Goal: Communication & Community: Answer question/provide support

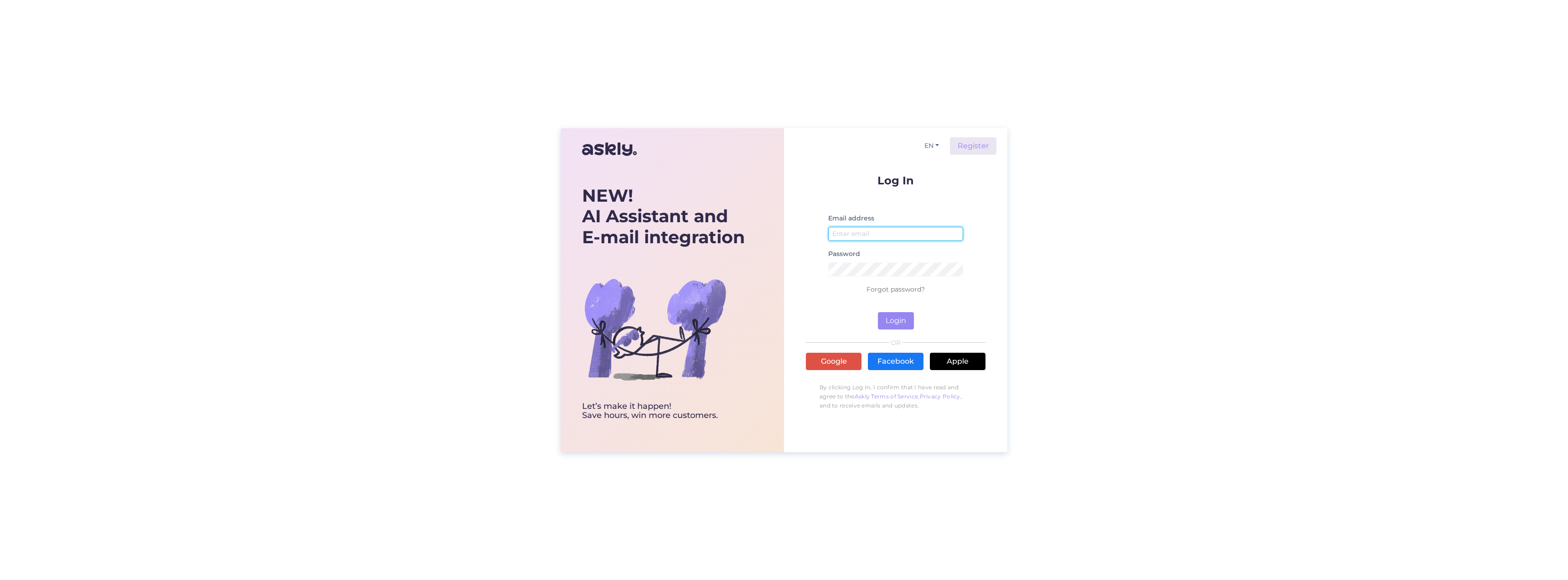
click at [876, 231] on input "email" at bounding box center [896, 234] width 135 height 14
type input "[PERSON_NAME][EMAIL_ADDRESS][DOMAIN_NAME]"
click at [878, 312] on button "Login" at bounding box center [896, 320] width 36 height 17
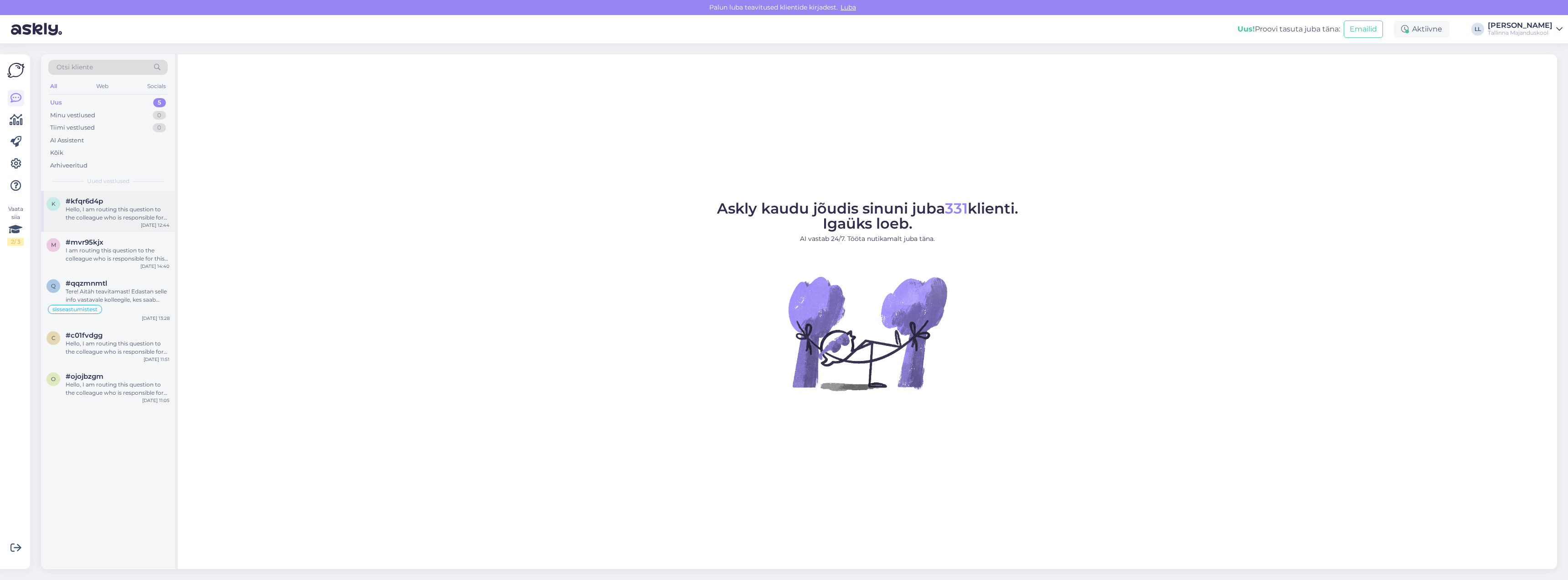
click at [128, 221] on div "Hello, I am routing this question to the colleague who is responsible for this …" at bounding box center [117, 213] width 104 height 17
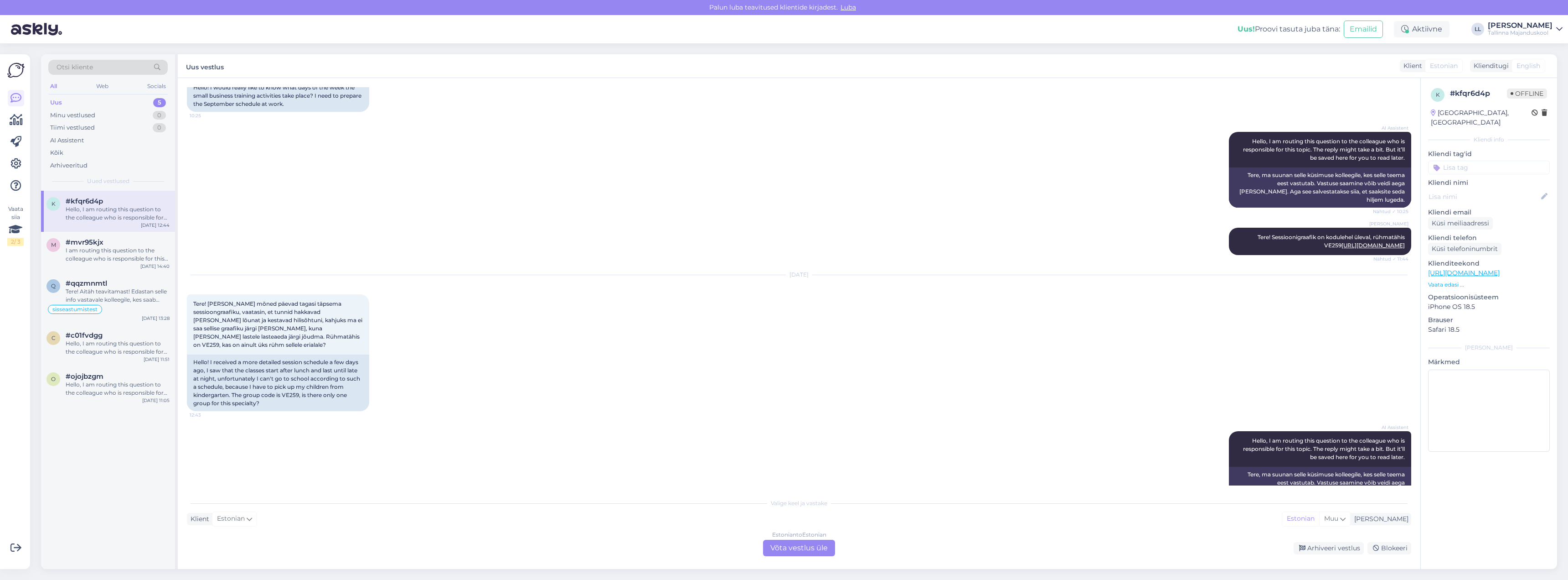
scroll to position [106, 0]
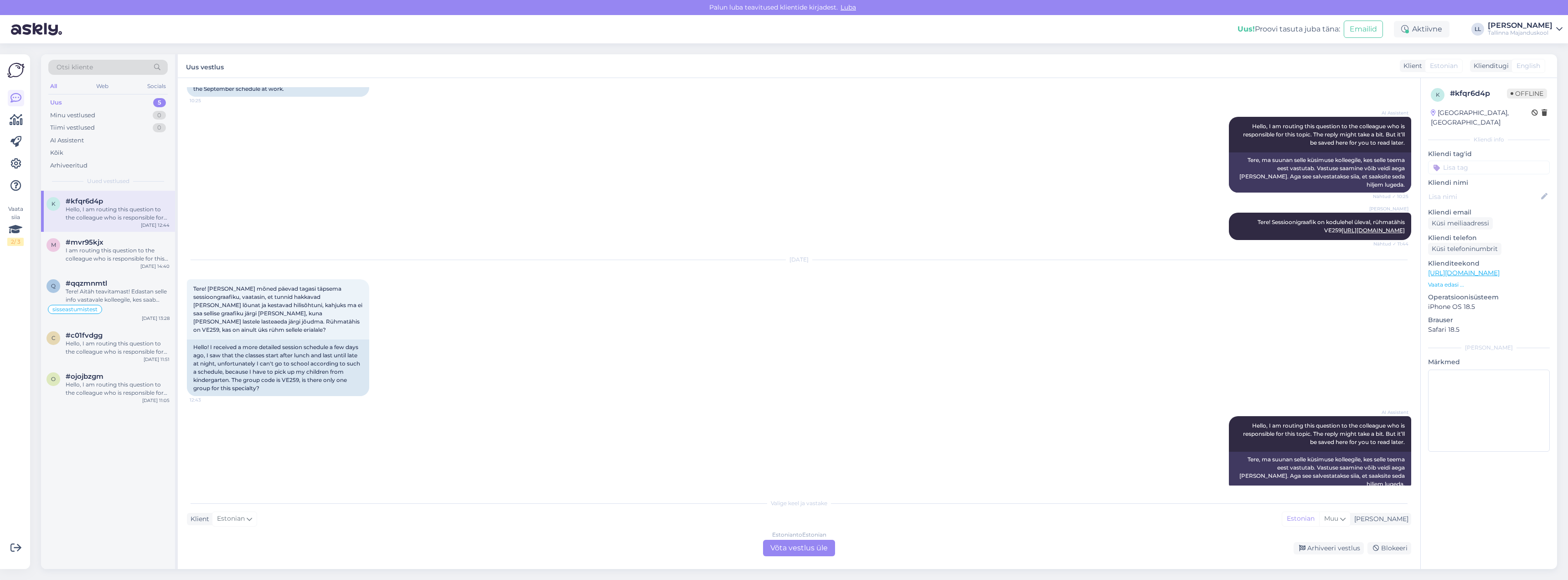
click at [806, 551] on div "Estonian to Estonian Võta vestlus üle" at bounding box center [799, 547] width 72 height 17
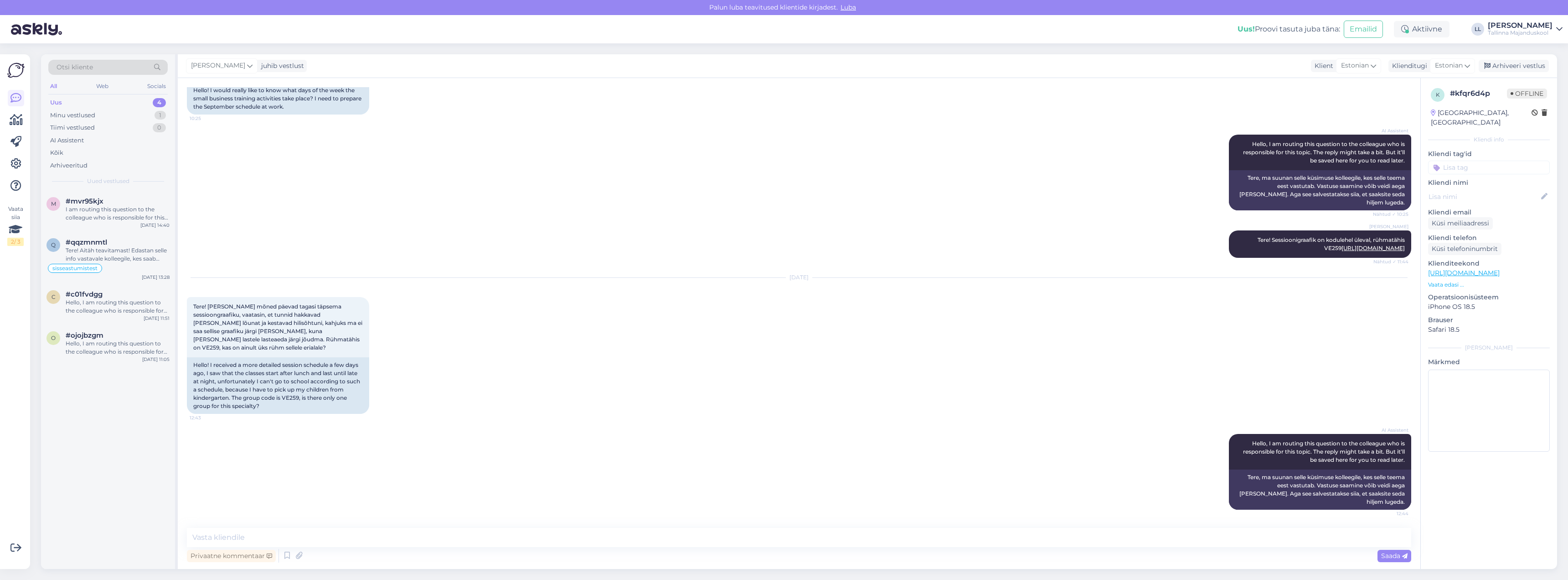
scroll to position [72, 0]
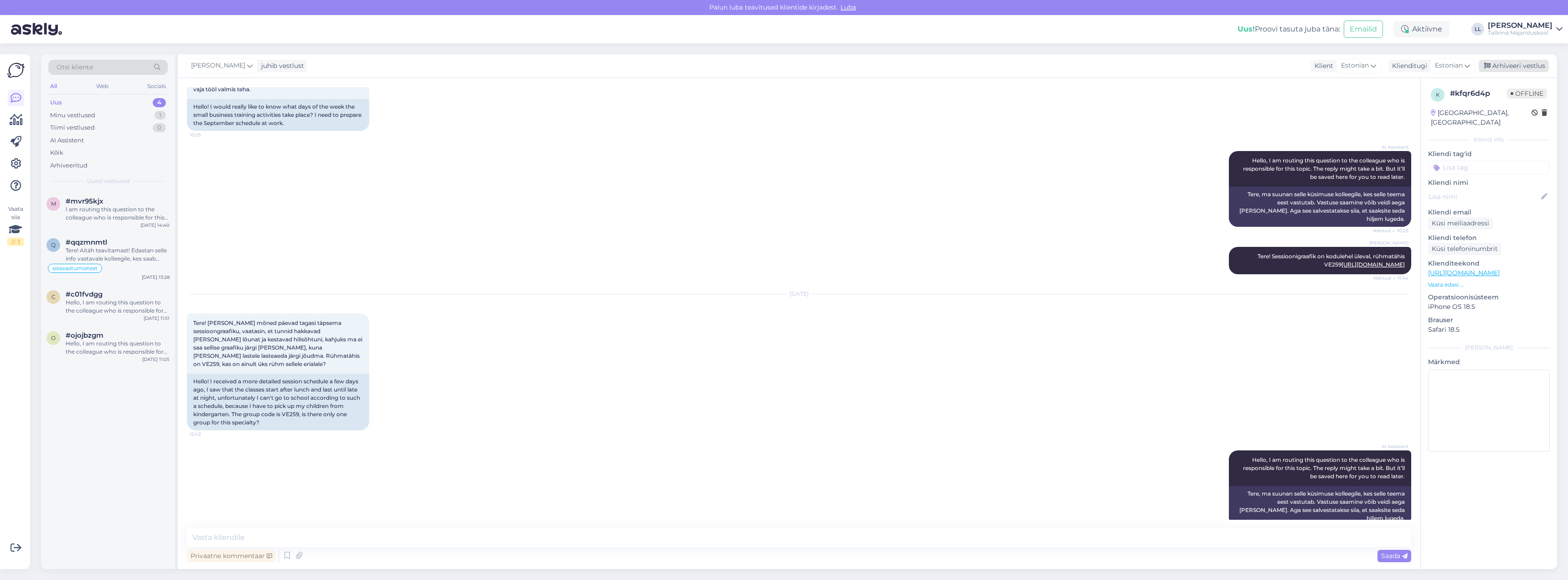
click at [1510, 68] on div "Arhiveeri vestlus" at bounding box center [1513, 65] width 70 height 12
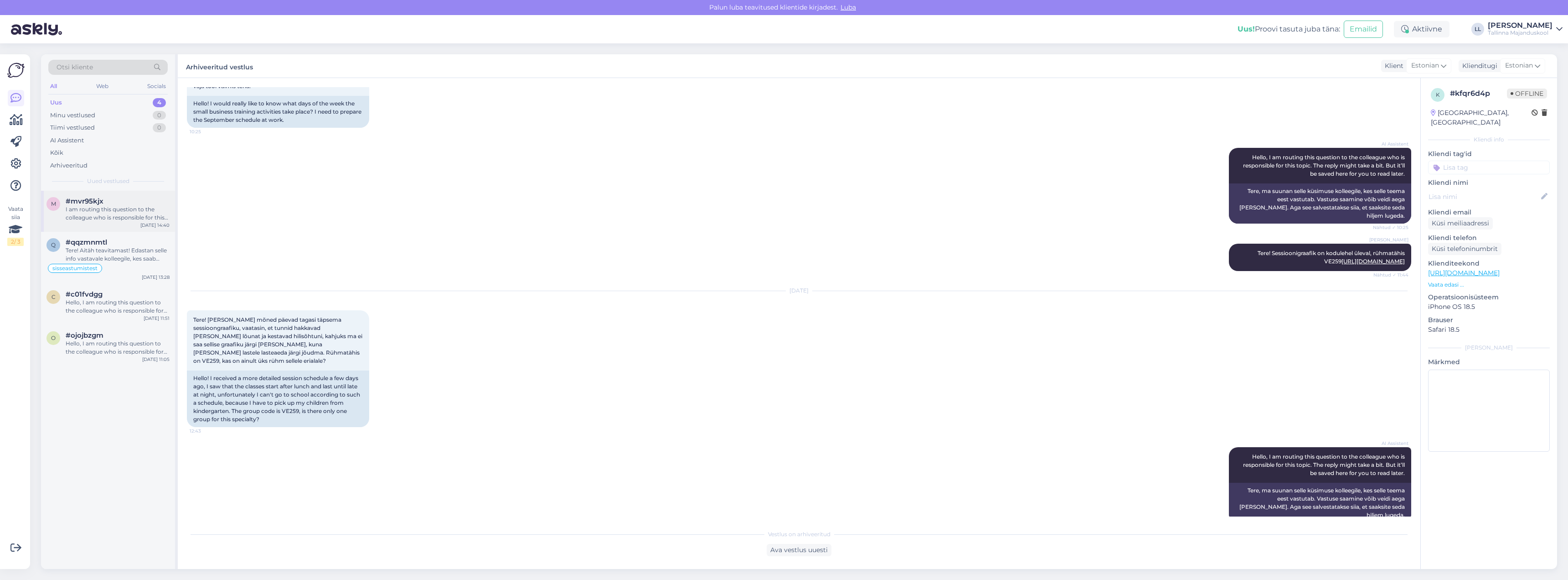
click at [120, 220] on div "I am routing this question to the colleague who is responsible for this topic. …" at bounding box center [117, 213] width 104 height 17
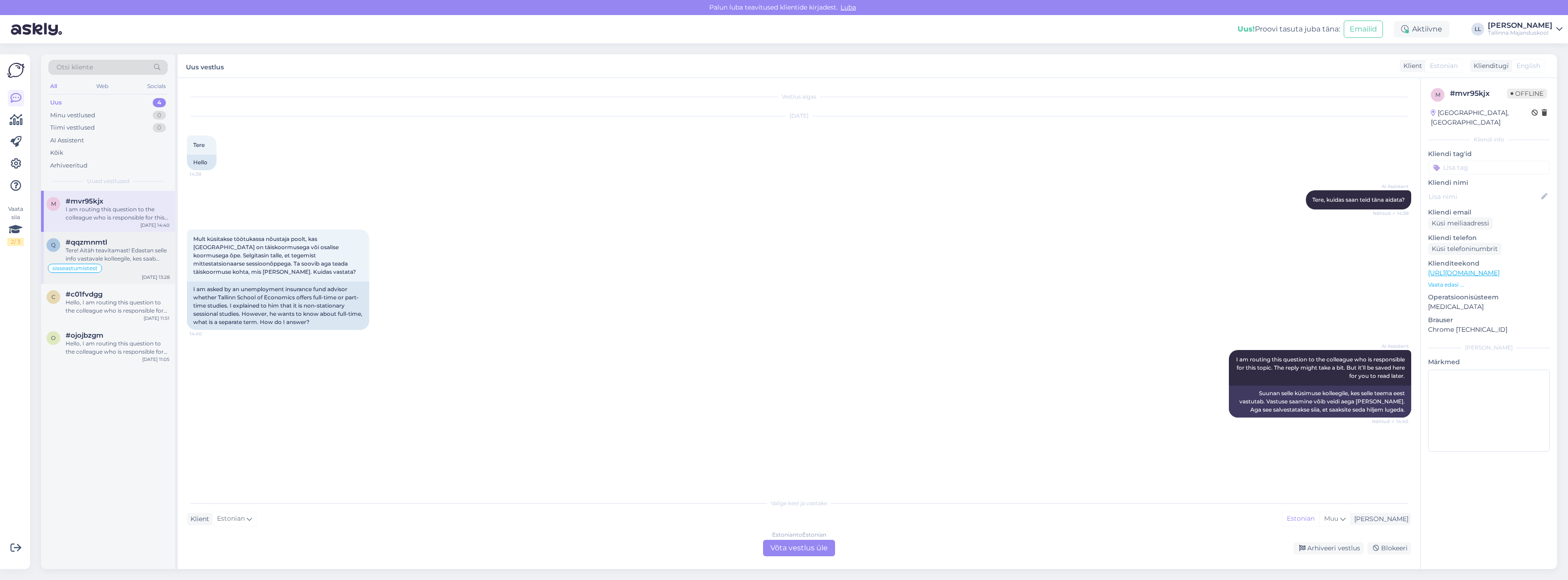
click at [132, 255] on div "Tere! Aitäh teavitamast! Edastan selle info vastavale kolleegile, kes saab sess…" at bounding box center [117, 254] width 104 height 17
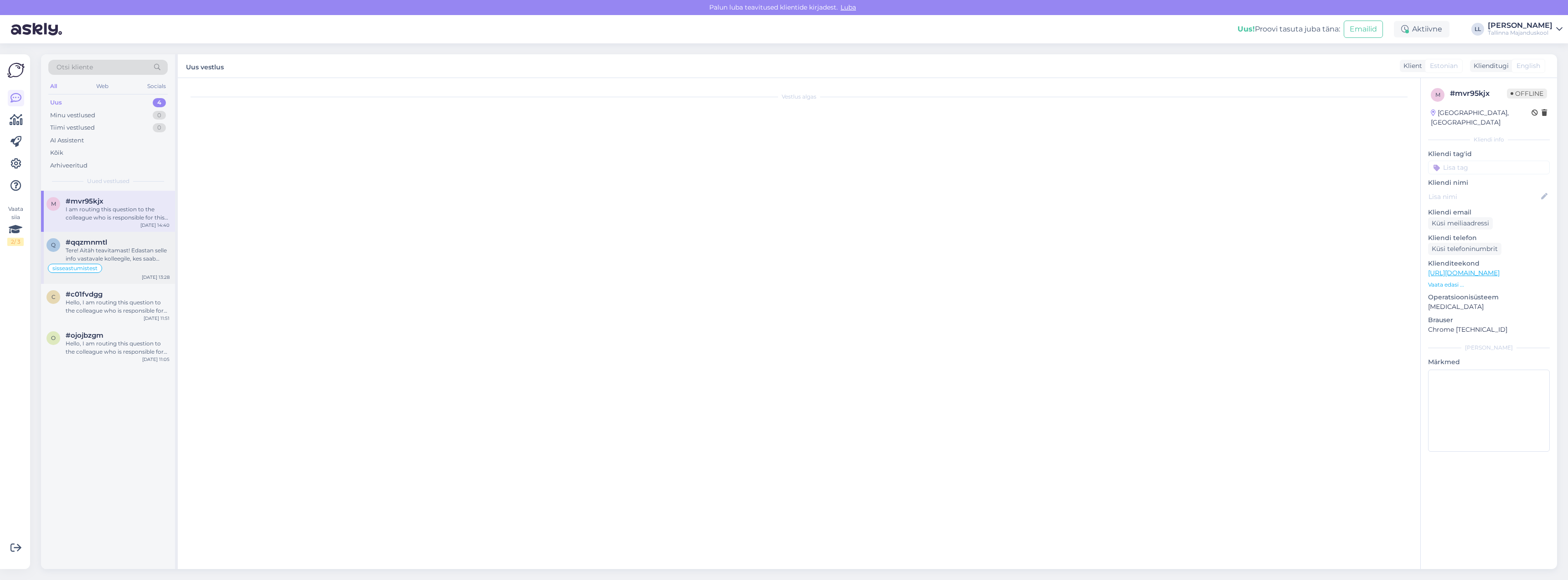
scroll to position [687, 0]
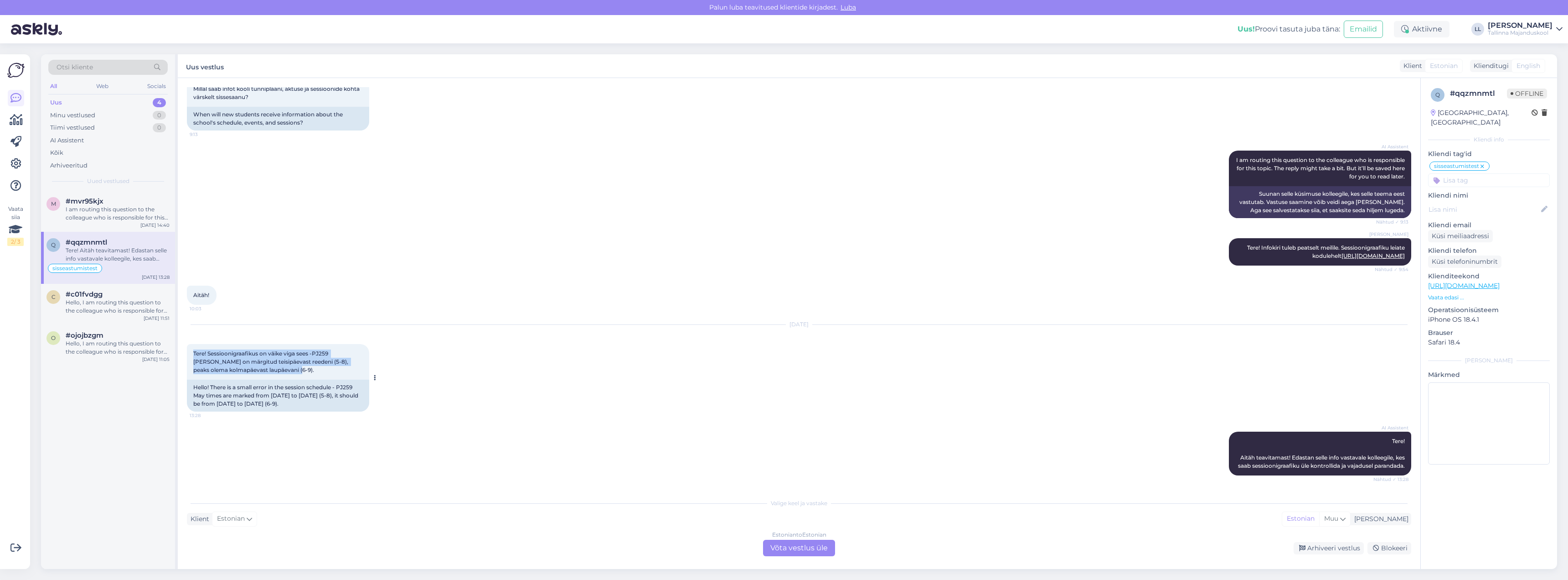
drag, startPoint x: 280, startPoint y: 362, endPoint x: 192, endPoint y: 345, distance: 89.6
click at [192, 345] on div "Tere! Sessioonigraafikus on väike viga sees -PJ259 [PERSON_NAME] on märgitud te…" at bounding box center [279, 362] width 182 height 36
copy span "Tere! Sessioonigraafikus on väike viga sees -PJ259 [PERSON_NAME] on märgitud te…"
click at [795, 555] on div "Estonian to Estonian Võta vestlus üle" at bounding box center [799, 547] width 72 height 17
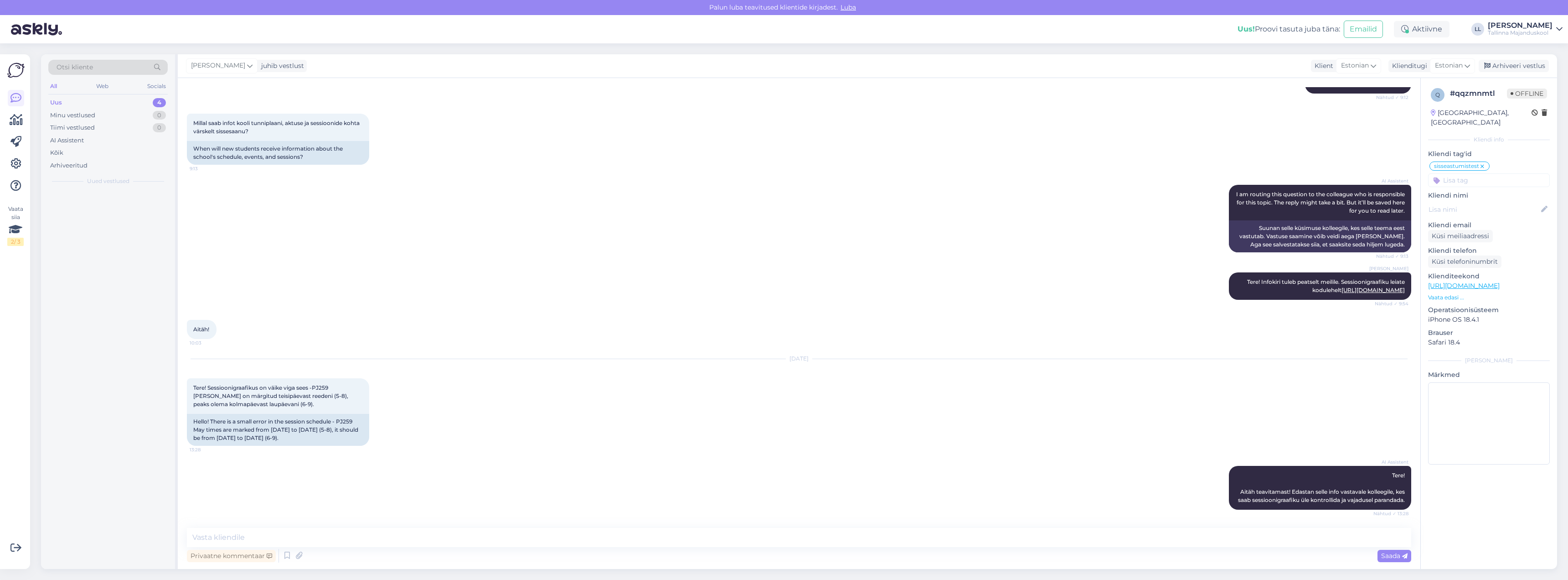
scroll to position [653, 0]
click at [326, 537] on textarea at bounding box center [800, 536] width 1225 height 19
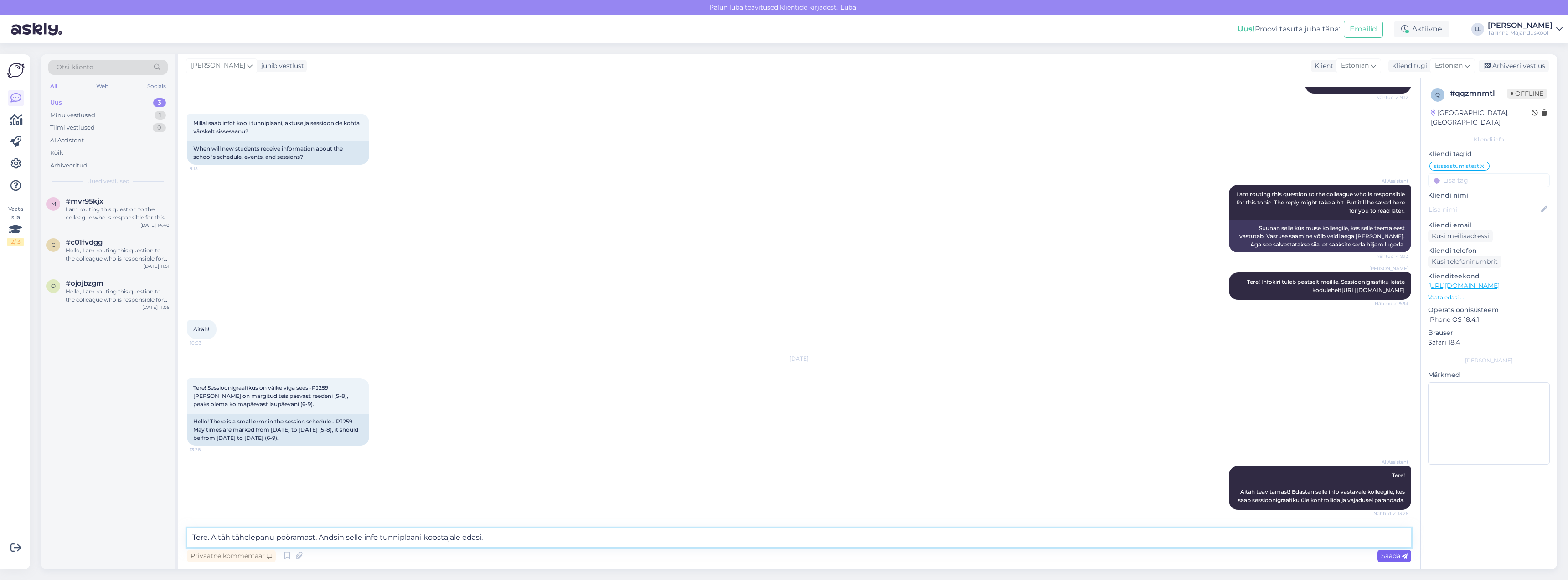
type textarea "Tere. Aitäh tähelepanu pööramast. Andsin selle info tunniplaani koostajale edas…"
click at [1393, 556] on span "Saada" at bounding box center [1395, 555] width 27 height 8
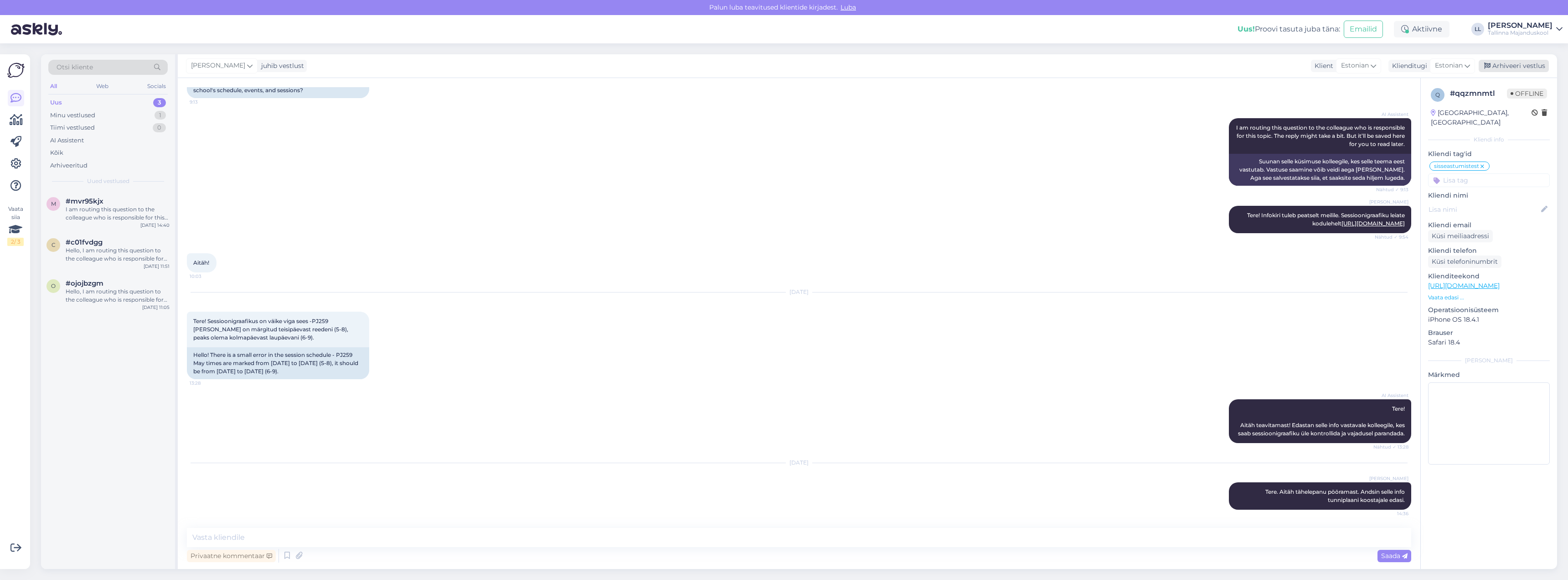
click at [1507, 68] on div "Arhiveeri vestlus" at bounding box center [1513, 65] width 70 height 12
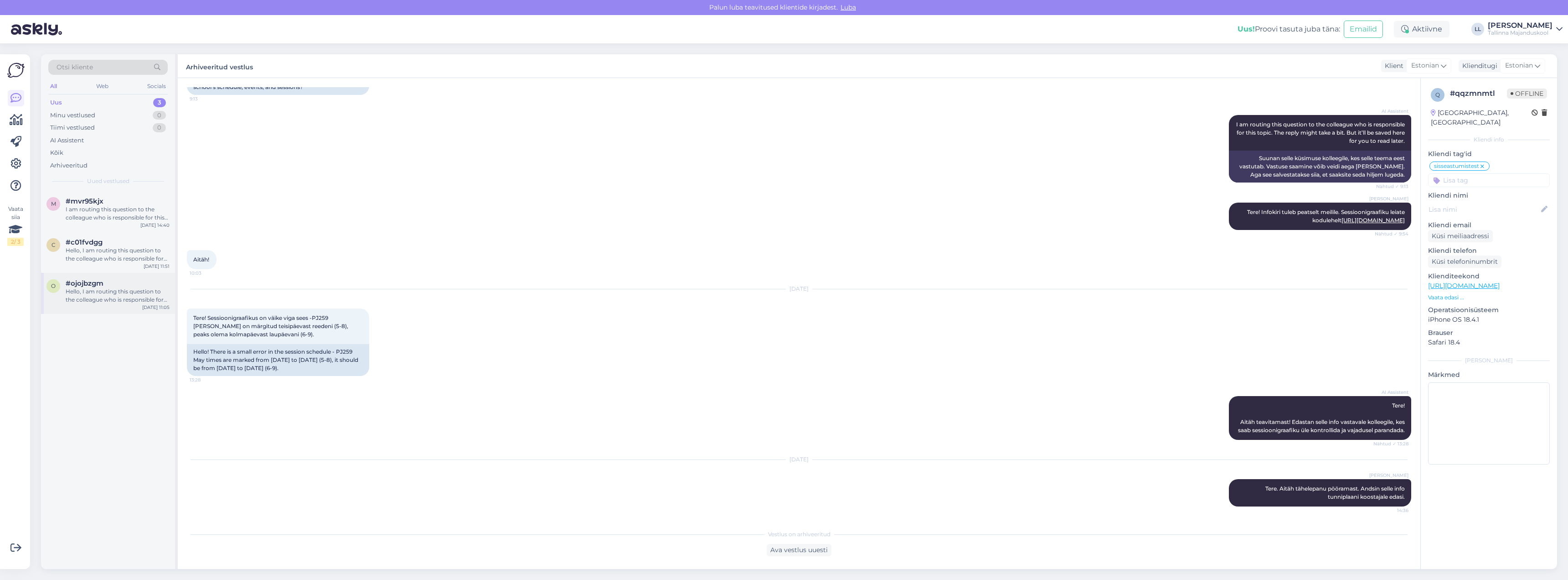
click at [124, 300] on div "Hello, I am routing this question to the colleague who is responsible for this …" at bounding box center [117, 295] width 104 height 17
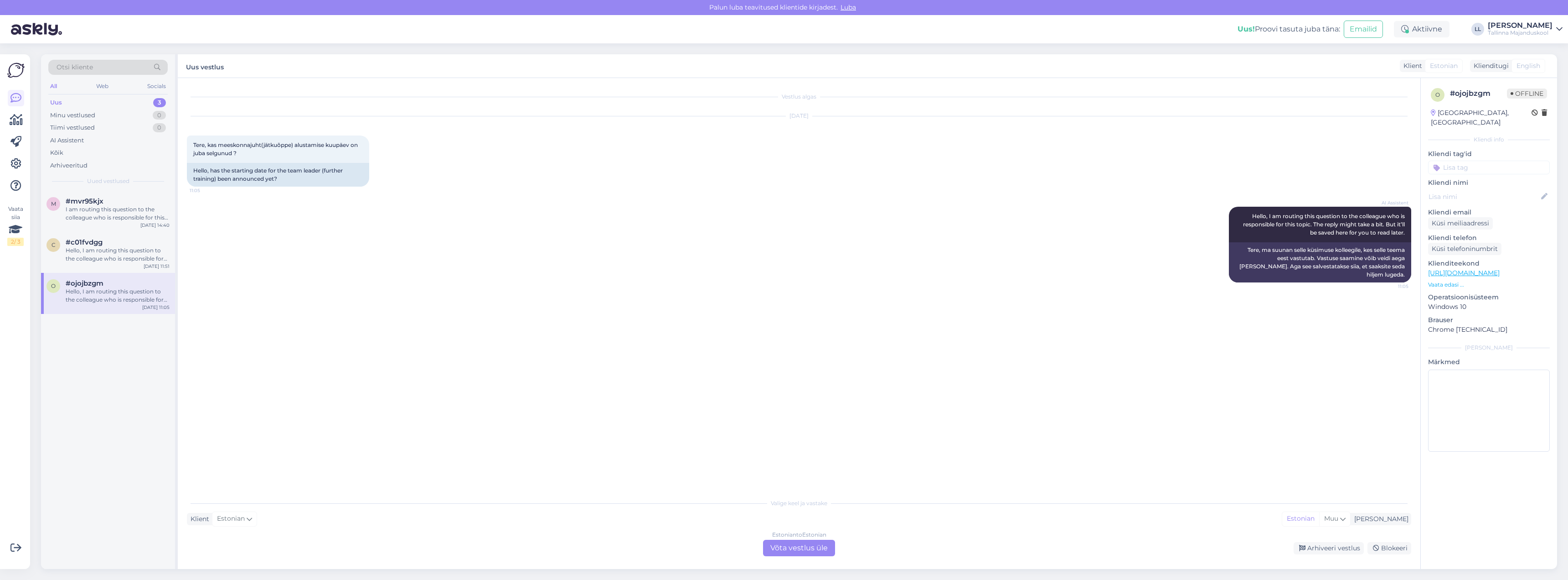
click at [798, 550] on div "Estonian to Estonian Võta vestlus üle" at bounding box center [799, 547] width 72 height 17
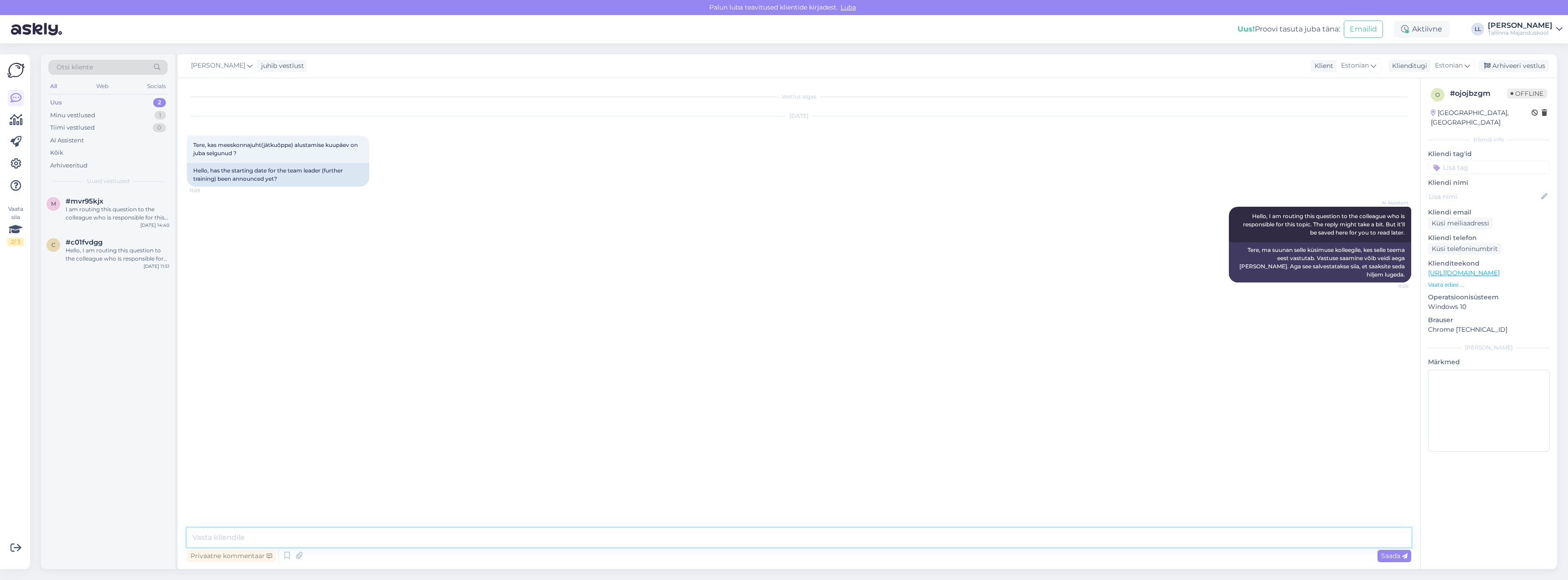
click at [206, 539] on textarea at bounding box center [800, 536] width 1225 height 19
type textarea "Tere. Teisipäeval (19.08) saadeti kõikidele uutele õppijatele [PERSON_NAME] tea…"
click at [1385, 554] on span "Saada" at bounding box center [1395, 555] width 27 height 8
click at [1498, 64] on div "Arhiveeri vestlus" at bounding box center [1513, 65] width 70 height 12
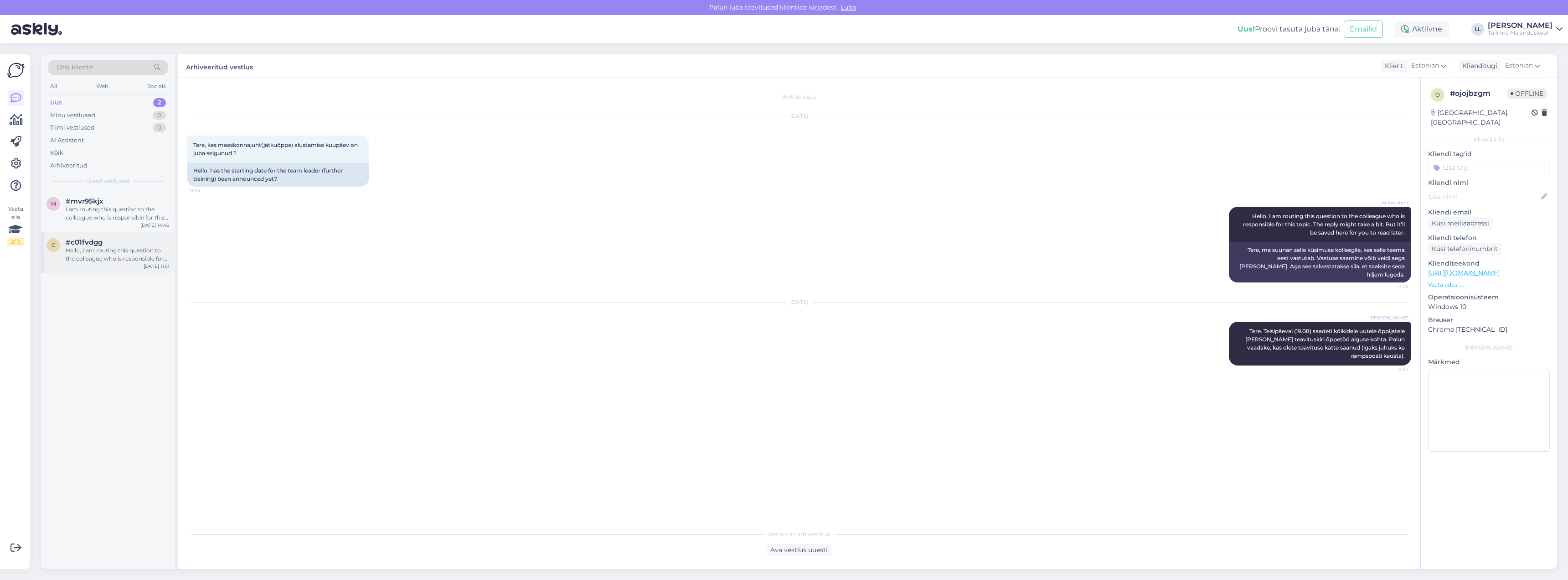
click at [129, 262] on div "Hello, I am routing this question to the colleague who is responsible for this …" at bounding box center [117, 254] width 104 height 17
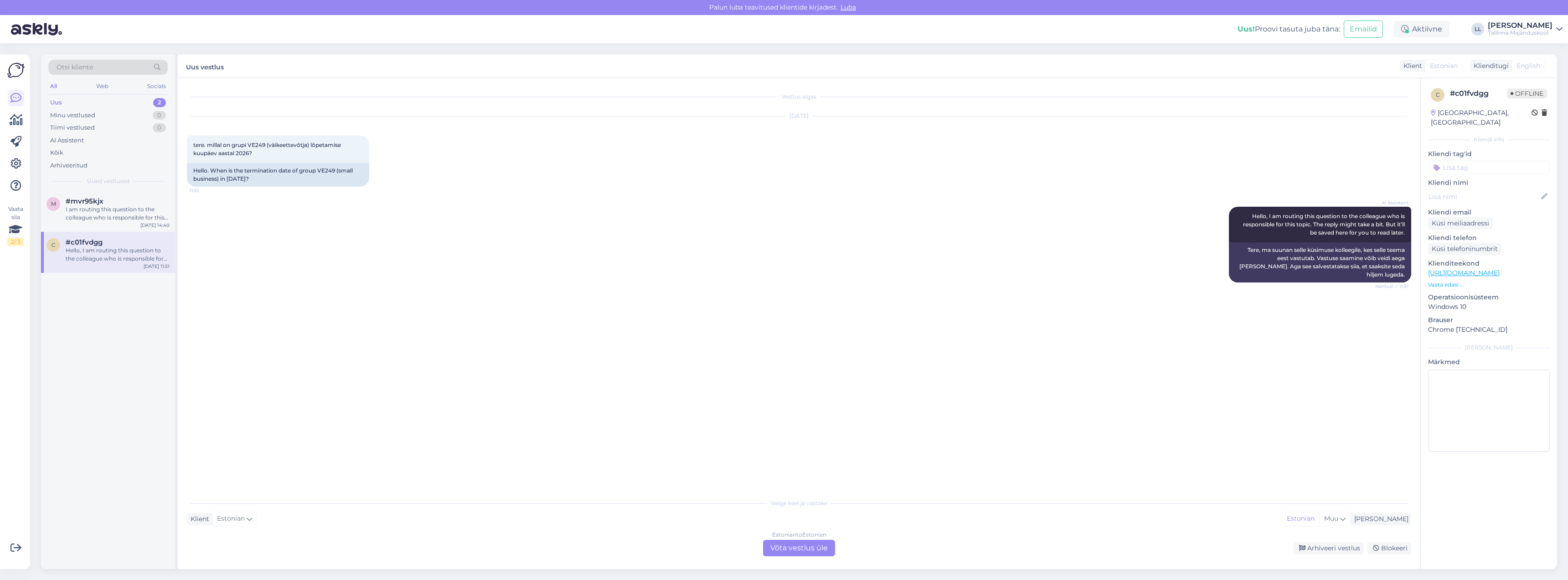
click at [826, 552] on div "Estonian to Estonian Võta vestlus üle" at bounding box center [799, 547] width 72 height 17
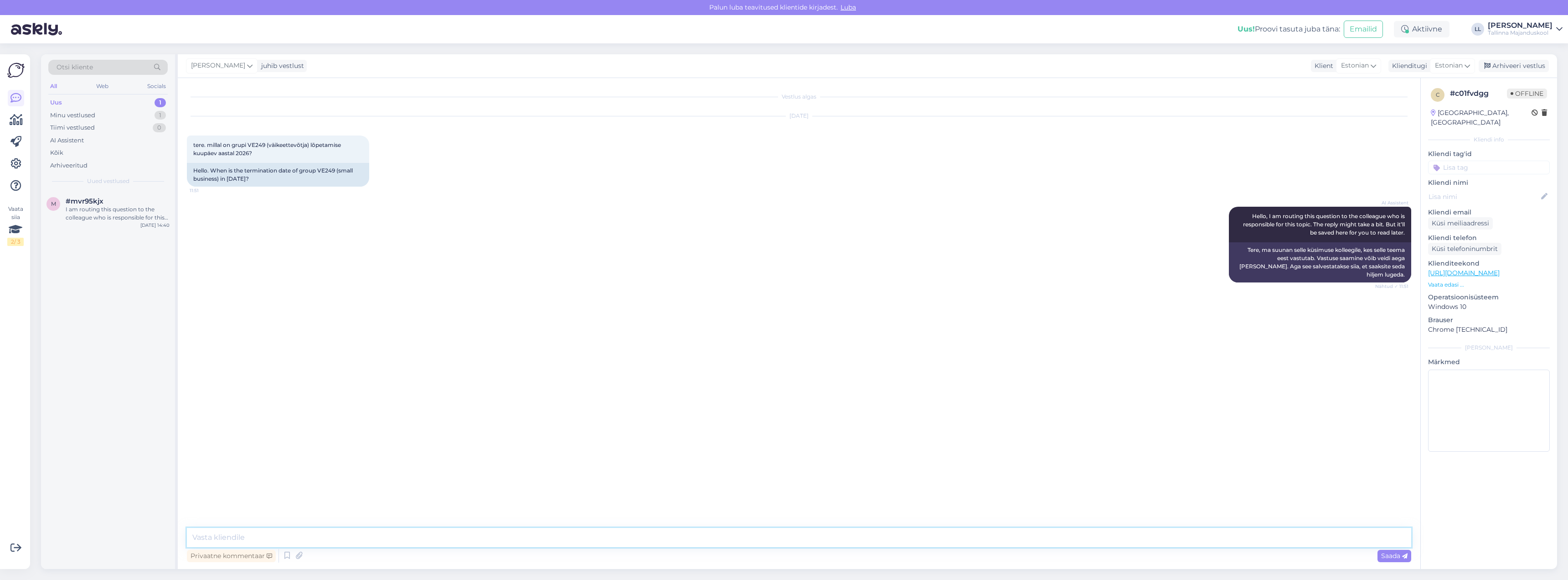
click at [349, 538] on textarea at bounding box center [800, 536] width 1225 height 19
type textarea "Tere. Kahjuks ei ole lõpetamise kuupäeva hetkel veel paika pandud. [PERSON_NAME…"
click at [1389, 554] on span "Saada" at bounding box center [1395, 555] width 27 height 8
click at [1529, 64] on div "Arhiveeri vestlus" at bounding box center [1513, 65] width 70 height 12
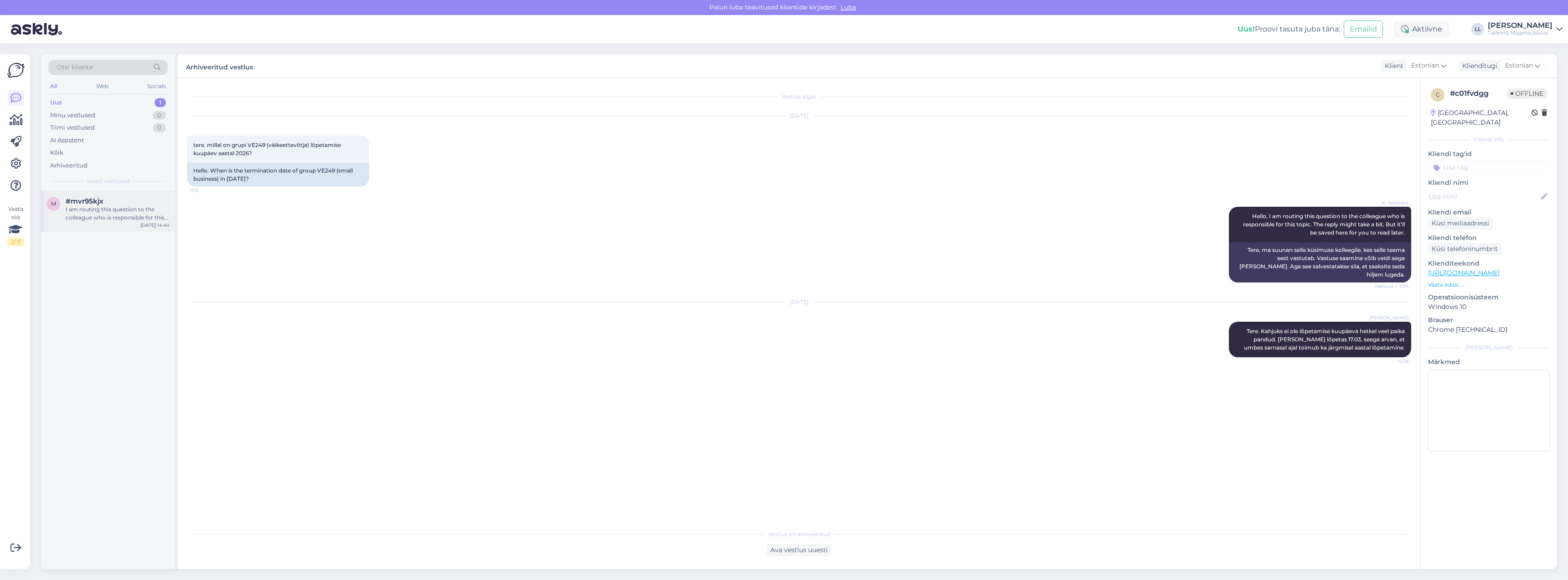
click at [106, 219] on div "I am routing this question to the colleague who is responsible for this topic. …" at bounding box center [117, 213] width 104 height 17
